Goal: Obtain resource: Obtain resource

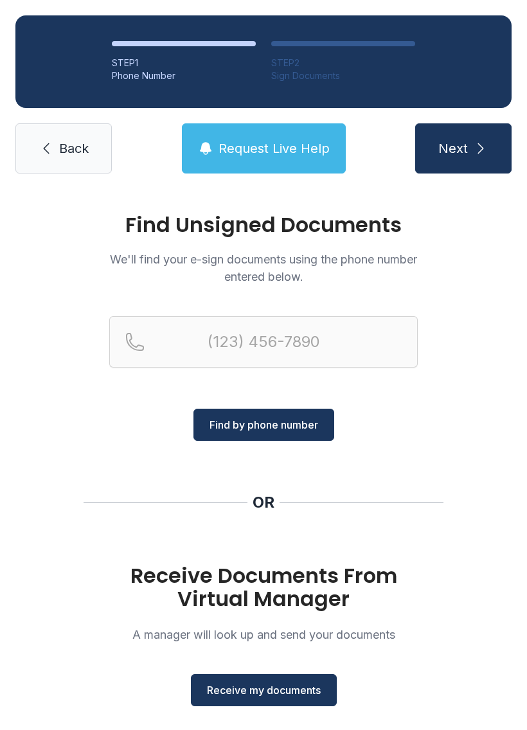
click at [287, 686] on span "Receive my documents" at bounding box center [264, 690] width 114 height 15
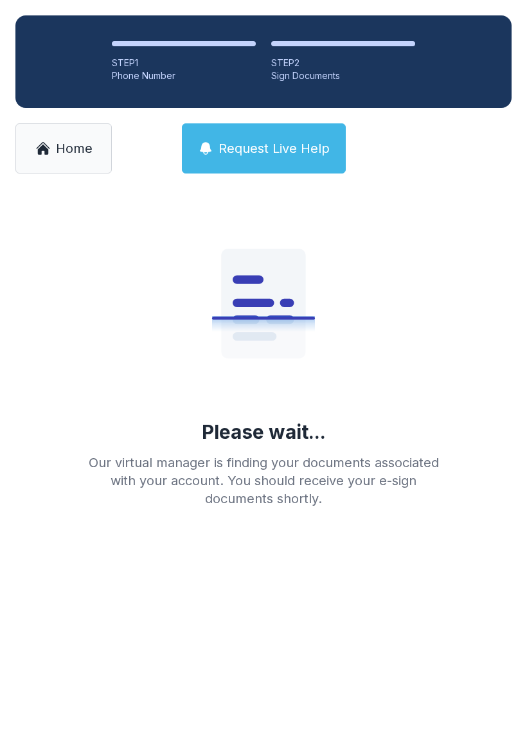
click at [66, 140] on span "Home" at bounding box center [74, 148] width 37 height 18
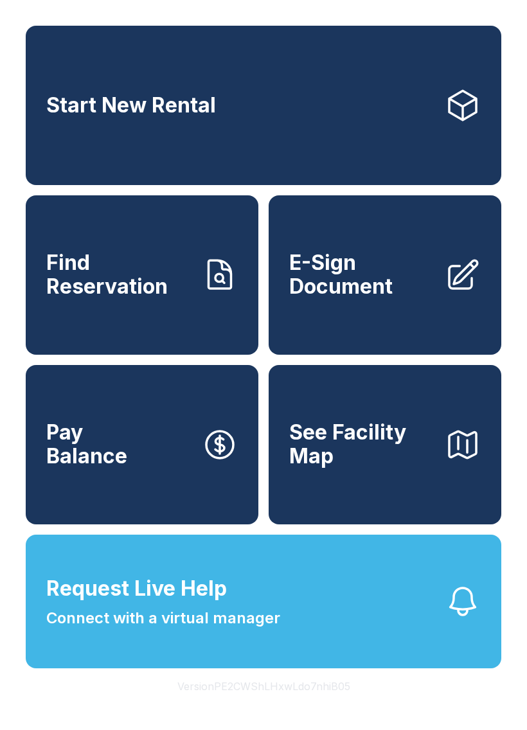
click at [422, 296] on span "E-Sign Document" at bounding box center [361, 274] width 145 height 47
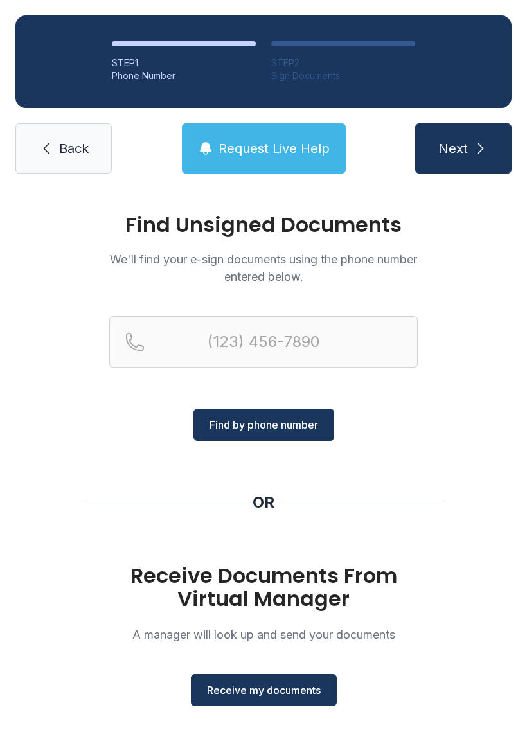
click at [285, 693] on span "Receive my documents" at bounding box center [264, 690] width 114 height 15
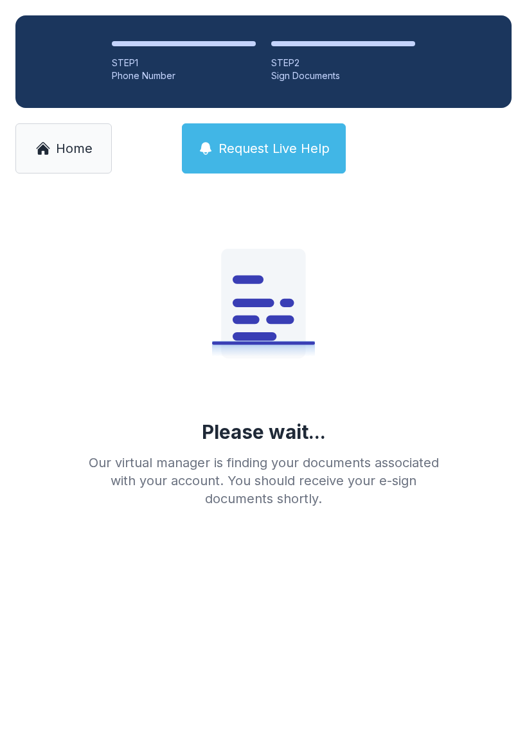
click at [68, 162] on link "Home" at bounding box center [63, 148] width 96 height 50
